Goal: Navigation & Orientation: Find specific page/section

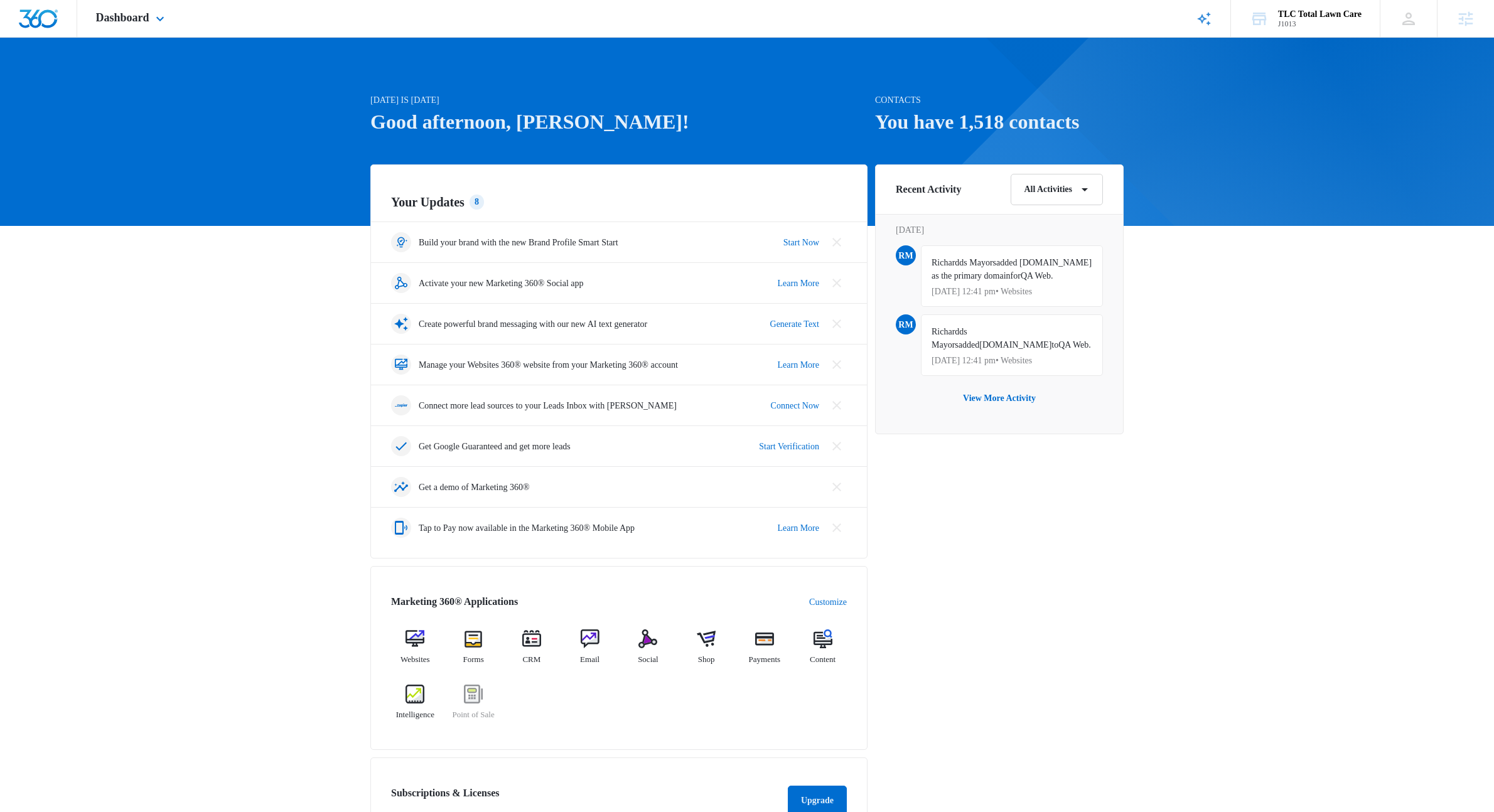
click at [173, 23] on div "Dashboard Apps Reputation Websites Forms CRM Email Social Shop Payments POS Con…" at bounding box center [132, 19] width 109 height 37
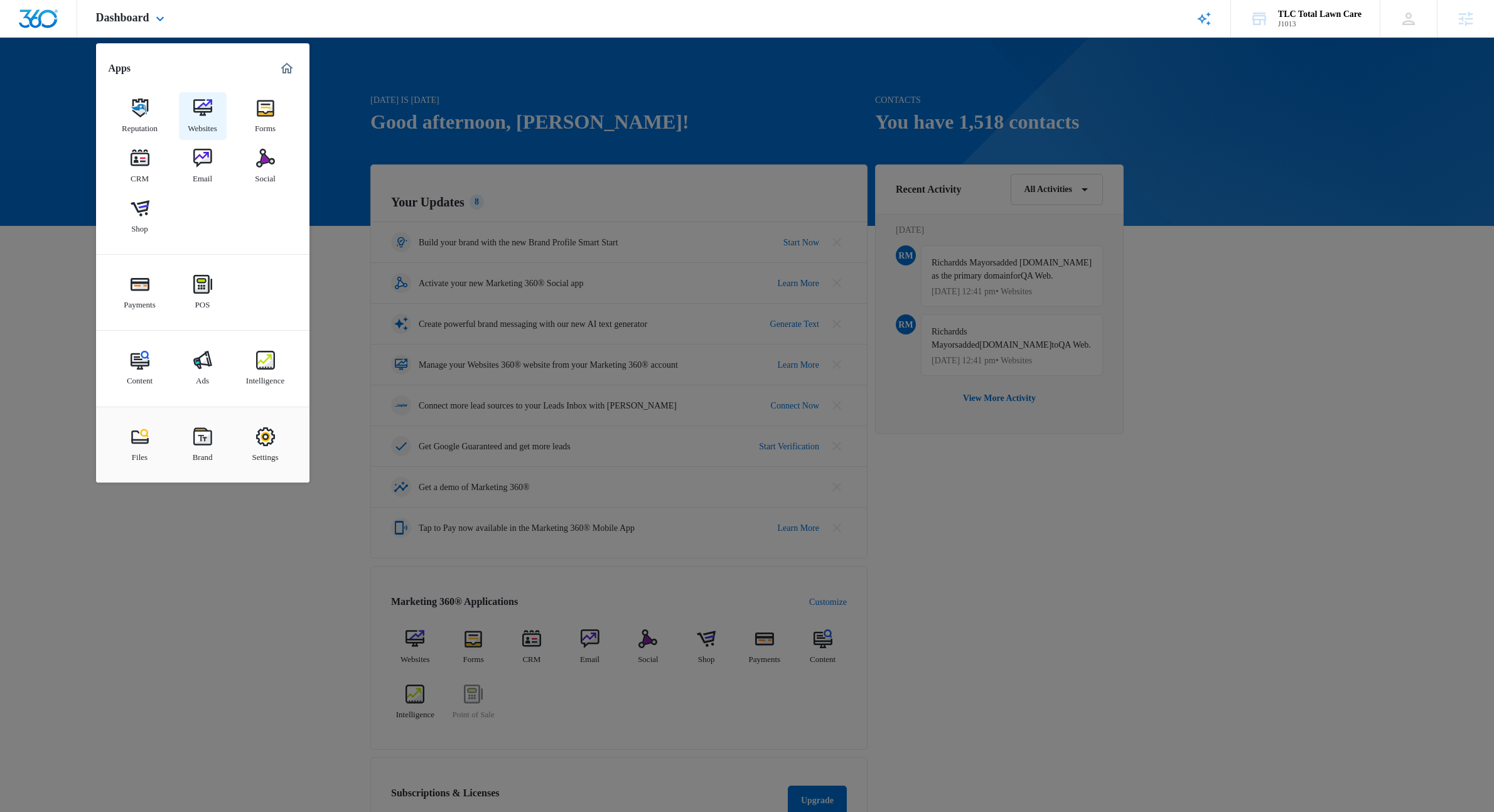
click at [190, 118] on div "Websites" at bounding box center [202, 125] width 29 height 16
